Goal: Task Accomplishment & Management: Manage account settings

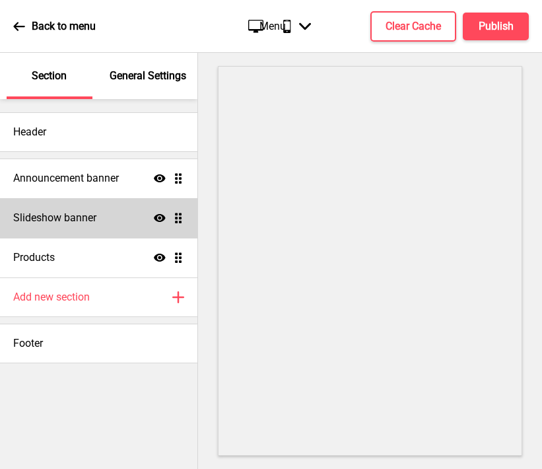
click at [96, 211] on h4 "Slideshow banner" at bounding box center [54, 218] width 83 height 15
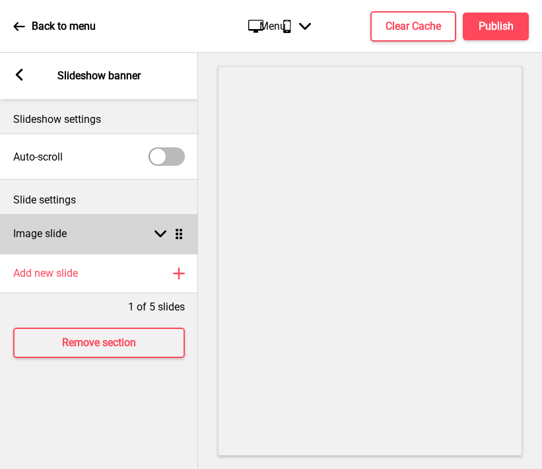
click at [99, 235] on div "Image slide Arrow down Drag" at bounding box center [99, 234] width 198 height 40
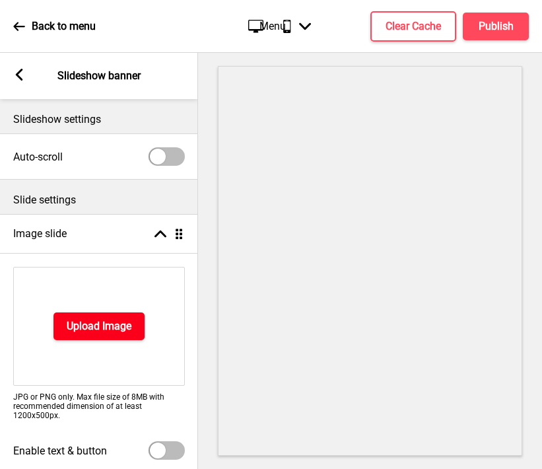
click at [73, 320] on h4 "Upload Image" at bounding box center [99, 326] width 65 height 15
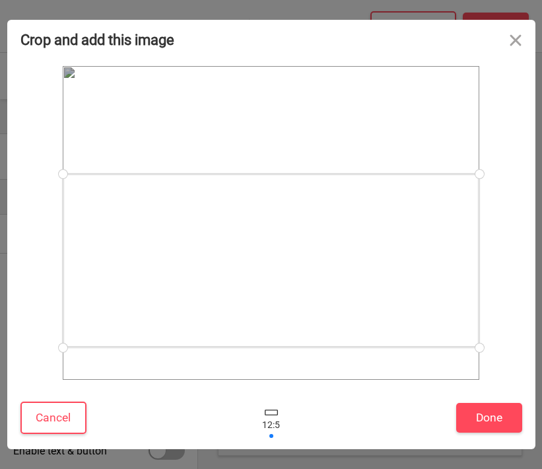
drag, startPoint x: 372, startPoint y: 260, endPoint x: 391, endPoint y: 298, distance: 42.2
click at [391, 298] on div at bounding box center [271, 261] width 417 height 174
click at [371, 269] on div at bounding box center [271, 261] width 417 height 174
click at [477, 419] on button "Done" at bounding box center [489, 418] width 66 height 30
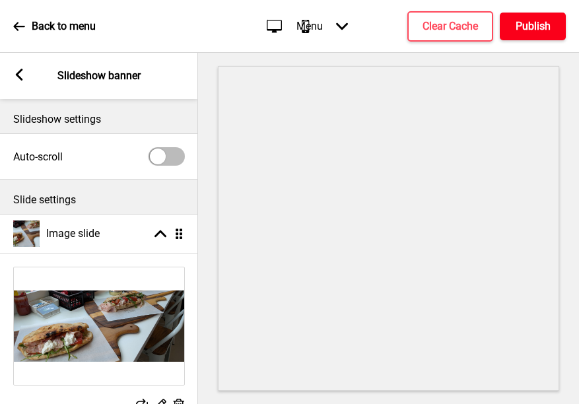
click at [539, 28] on h4 "Publish" at bounding box center [533, 26] width 35 height 15
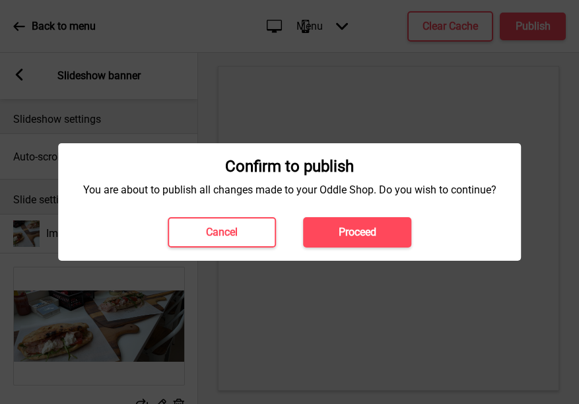
click at [359, 244] on button "Proceed" at bounding box center [357, 232] width 108 height 30
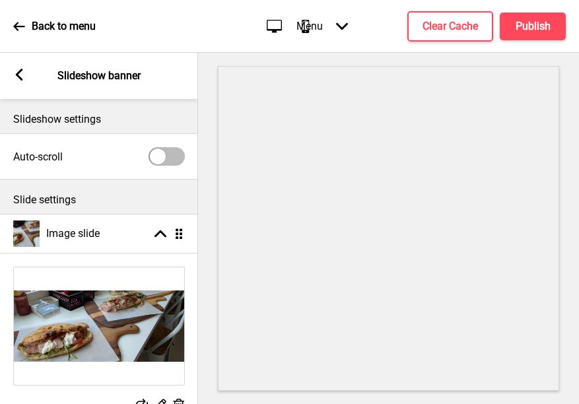
click at [20, 73] on icon at bounding box center [19, 75] width 7 height 12
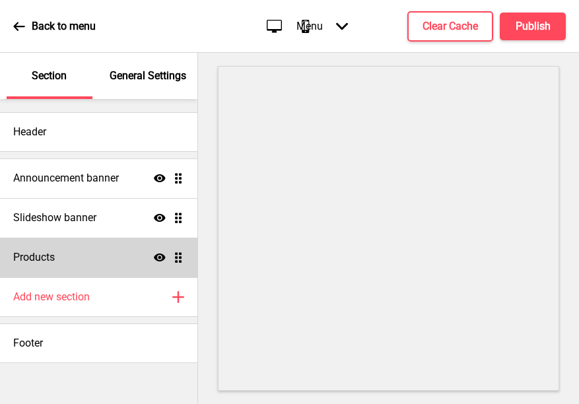
click at [88, 268] on div "Products Show Drag" at bounding box center [98, 258] width 197 height 40
select select "list"
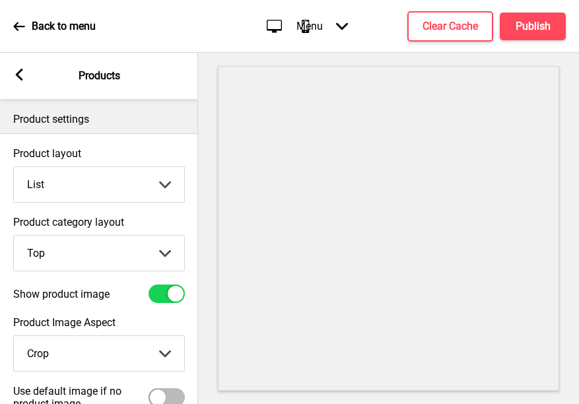
scroll to position [118, 0]
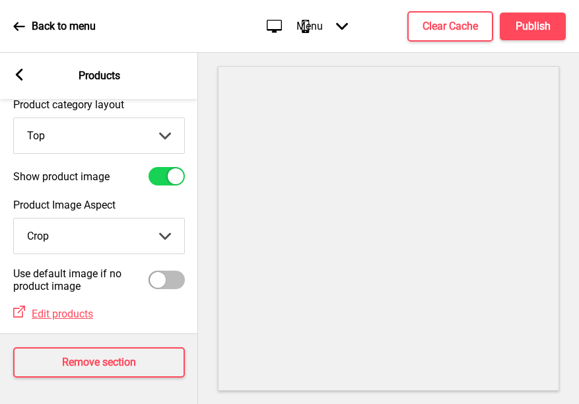
click at [20, 75] on rect at bounding box center [19, 75] width 12 height 12
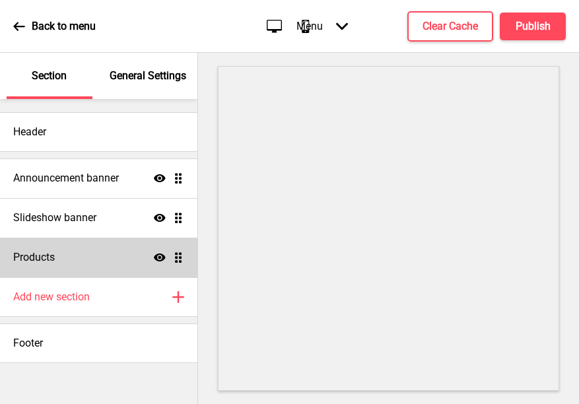
click at [84, 260] on div "Products Show Drag" at bounding box center [98, 258] width 197 height 40
select select "list"
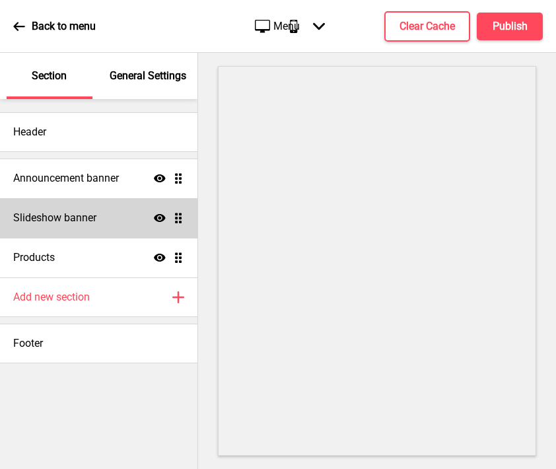
click at [77, 215] on h4 "Slideshow banner" at bounding box center [54, 218] width 83 height 15
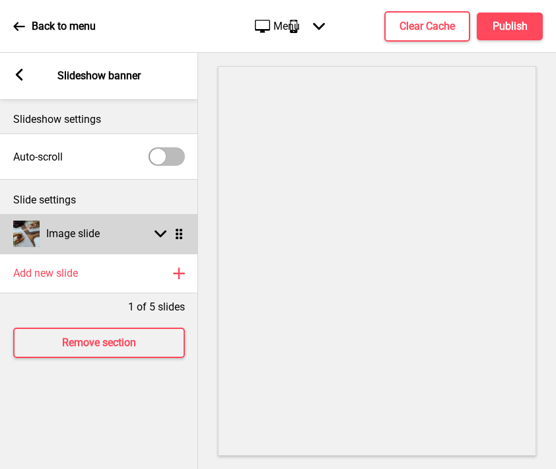
click at [103, 234] on div "Image slide Arrow down Drag" at bounding box center [99, 234] width 198 height 40
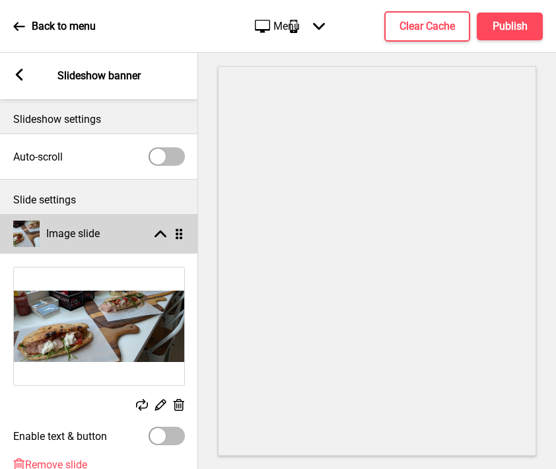
scroll to position [145, 0]
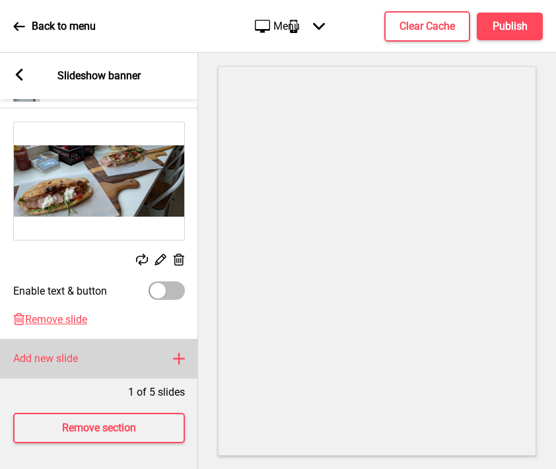
click at [76, 361] on h4 "Add new slide" at bounding box center [45, 358] width 65 height 15
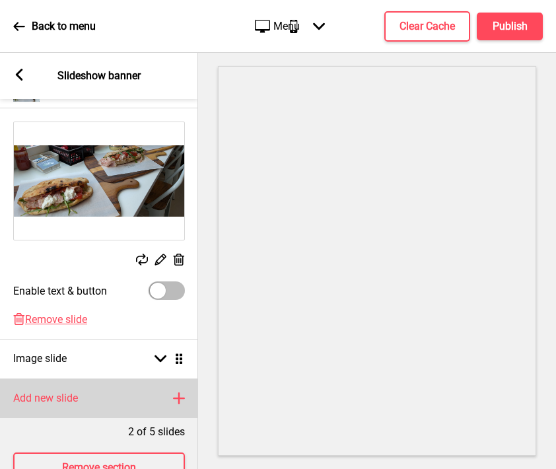
scroll to position [185, 0]
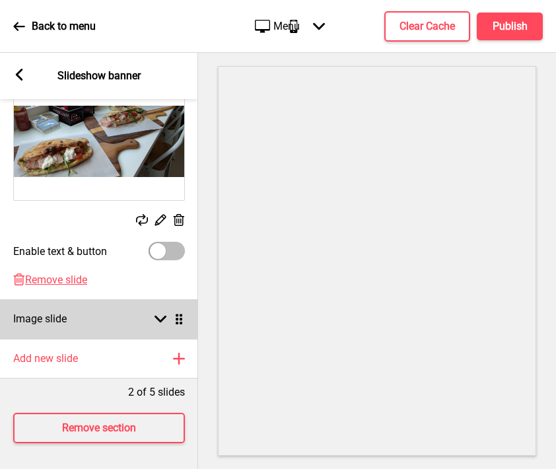
click at [80, 333] on div "Image slide Arrow down Drag" at bounding box center [99, 319] width 198 height 40
select select "right"
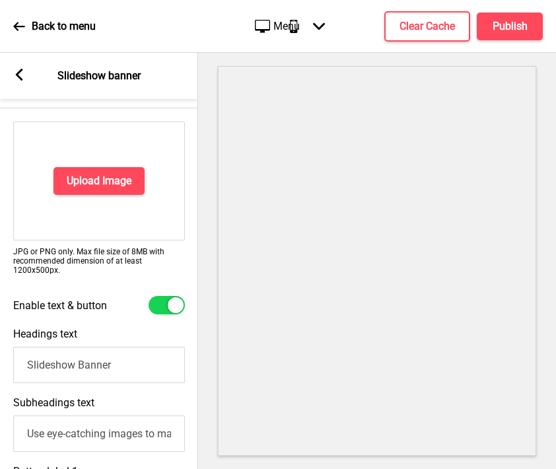
click at [31, 272] on p "JPG or PNG only. Max file size of 8MB with recommended dimension of at least 12…" at bounding box center [99, 261] width 172 height 28
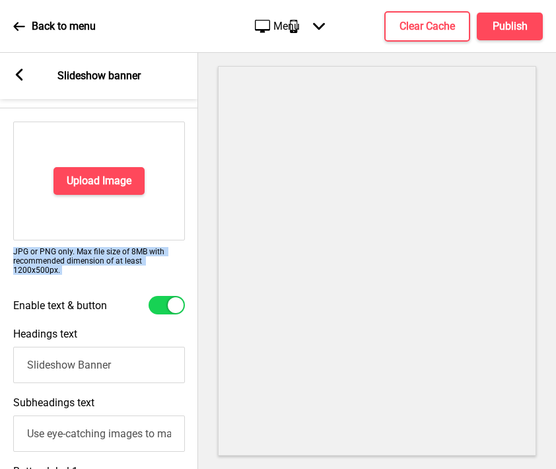
click at [31, 272] on p "JPG or PNG only. Max file size of 8MB with recommended dimension of at least 12…" at bounding box center [99, 261] width 172 height 28
click at [36, 271] on p "JPG or PNG only. Max file size of 8MB with recommended dimension of at least 12…" at bounding box center [99, 261] width 172 height 28
drag, startPoint x: 72, startPoint y: 270, endPoint x: 7, endPoint y: 267, distance: 65.4
click at [7, 267] on div "Upload Image JPG or PNG only. Max file size of 8MB with recommended dimension o…" at bounding box center [99, 202] width 198 height 174
copy p "1200x500px."
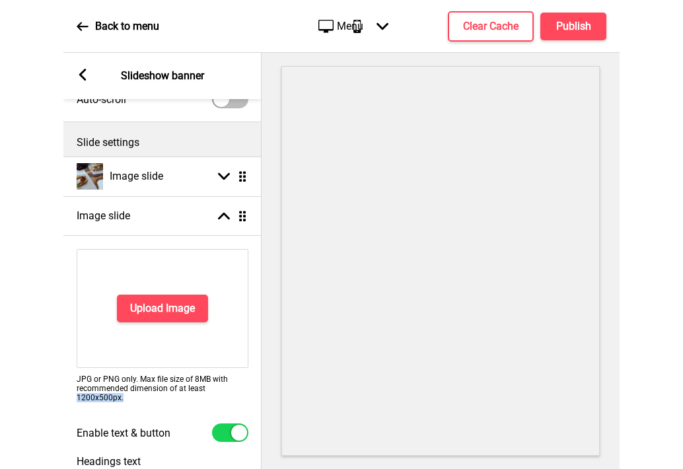
scroll to position [0, 0]
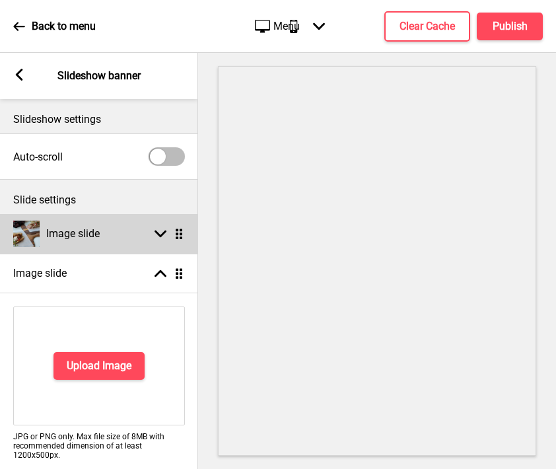
click at [133, 232] on div "Image slide Arrow down Drag" at bounding box center [99, 234] width 198 height 40
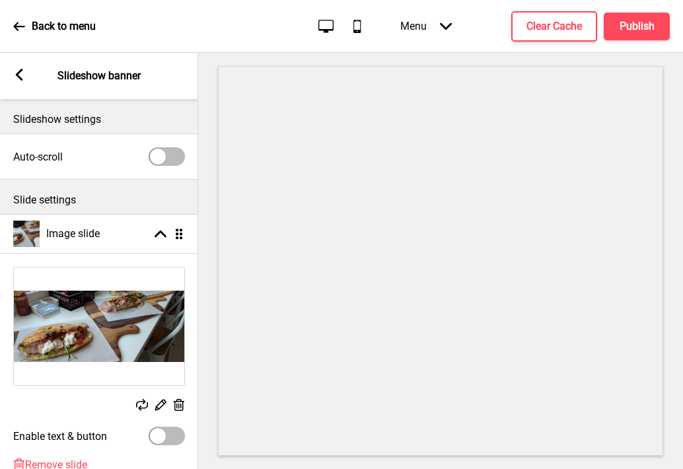
click at [178, 407] on rect at bounding box center [179, 405] width 14 height 14
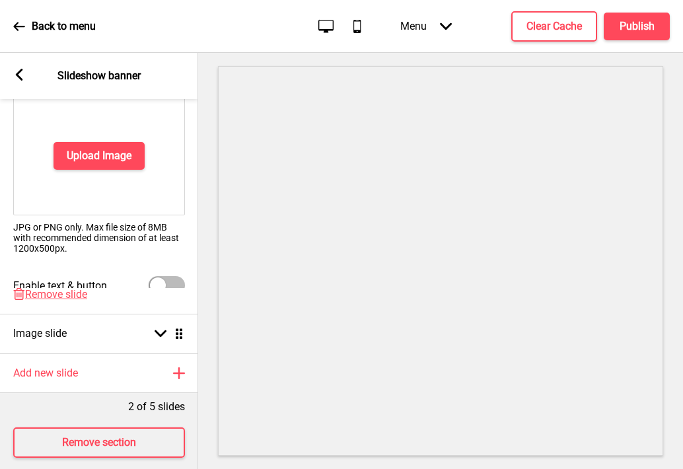
scroll to position [185, 0]
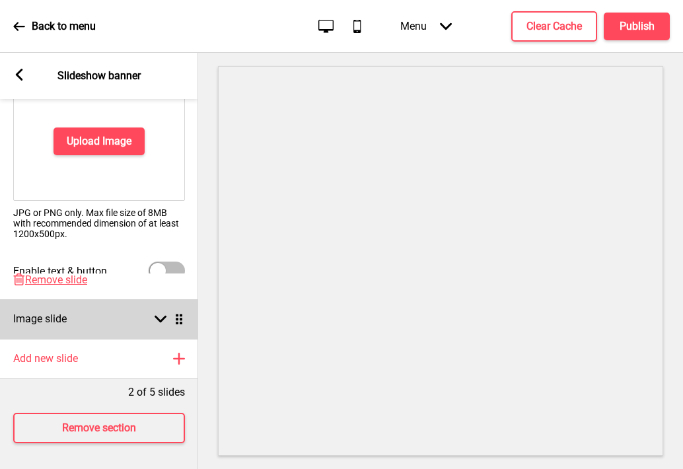
click at [157, 314] on rect at bounding box center [160, 318] width 12 height 12
select select "right"
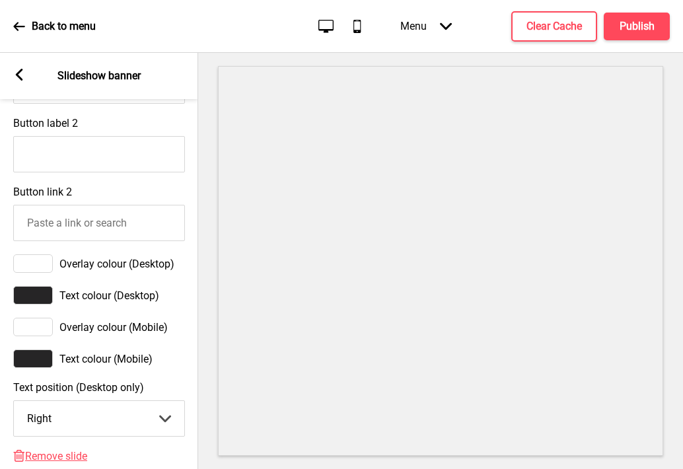
scroll to position [743, 0]
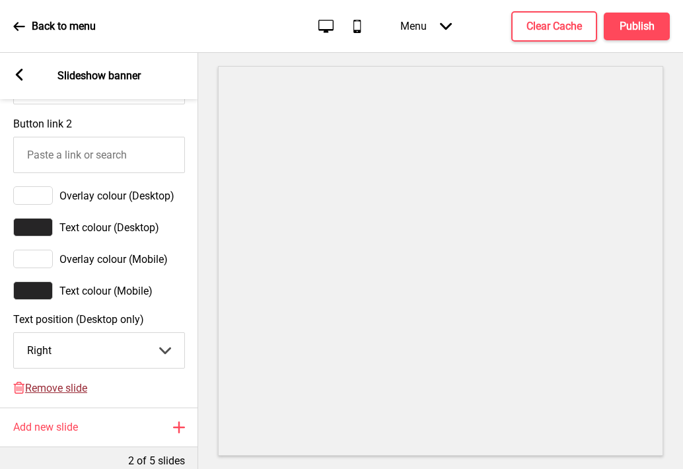
click at [53, 388] on span "Remove slide" at bounding box center [56, 388] width 62 height 13
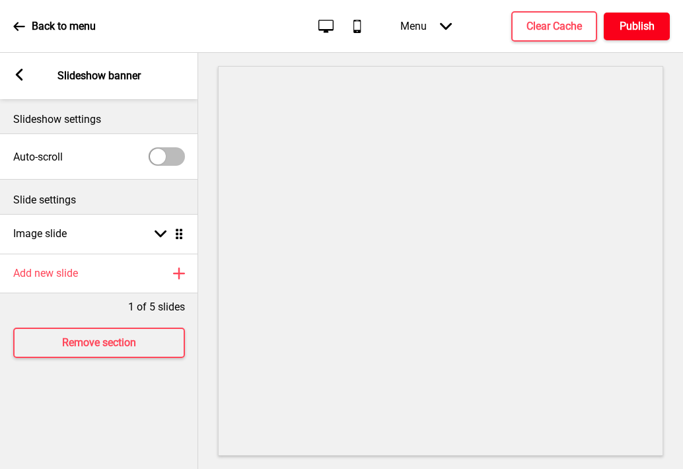
click at [555, 26] on h4 "Publish" at bounding box center [636, 26] width 35 height 15
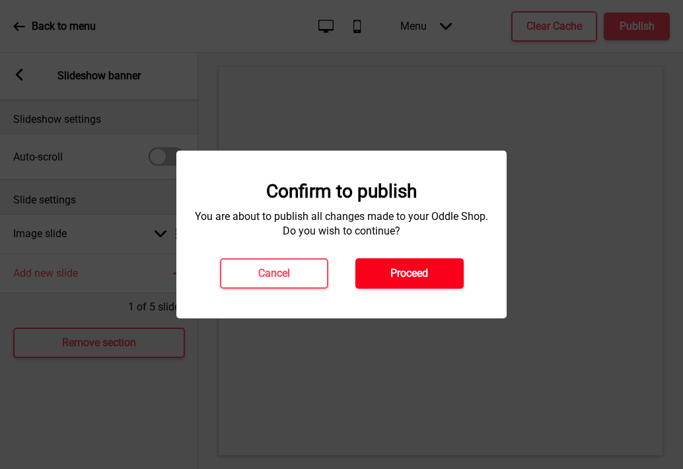
click at [401, 271] on h4 "Proceed" at bounding box center [409, 273] width 38 height 15
